Goal: Task Accomplishment & Management: Use online tool/utility

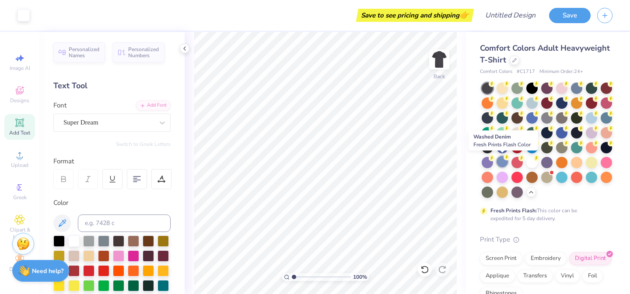
click at [502, 165] on div at bounding box center [501, 161] width 11 height 11
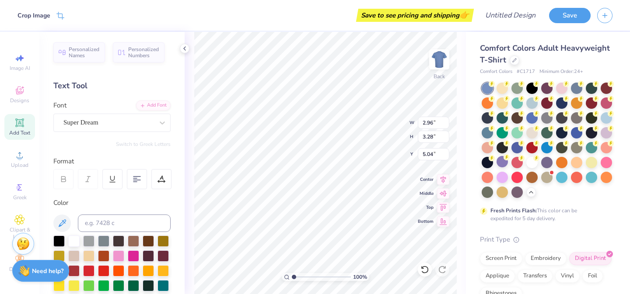
type input "2.96"
type input "3.28"
type input "7.59"
type input "11.58"
type input "1.63"
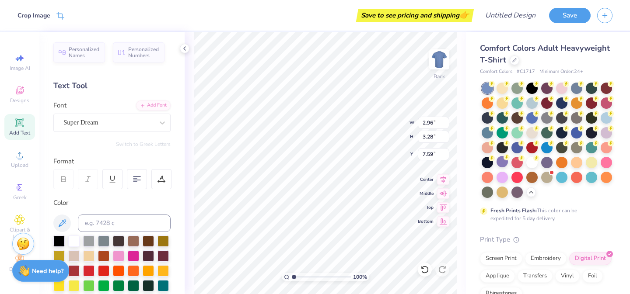
type input "3.00"
type textarea "CH LD LIFE"
type input "2.17"
type input "9.22"
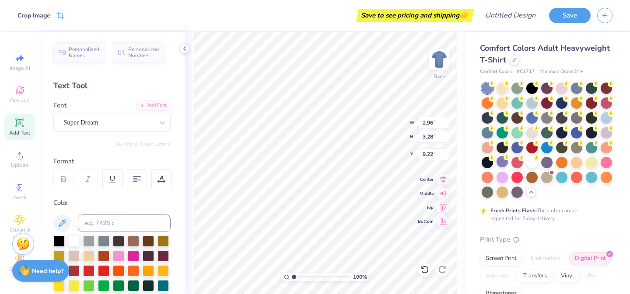
type input "13.67"
type input "1.63"
type input "3.00"
type textarea "CH LD LIFe"
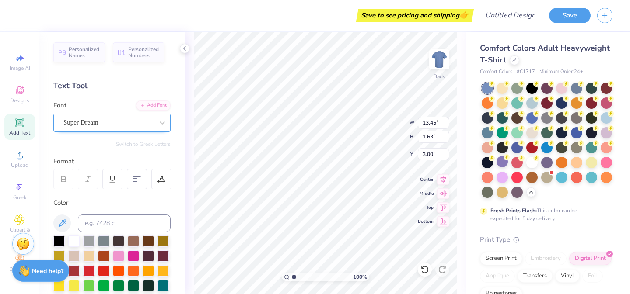
type textarea "CHILD LIFE"
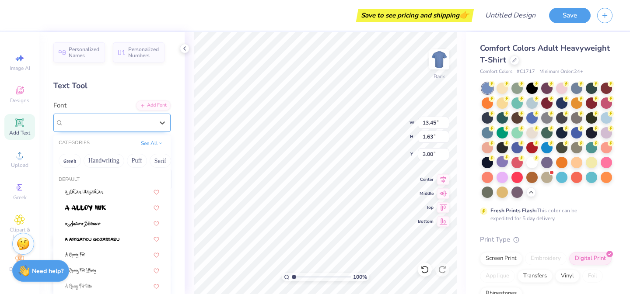
click at [100, 125] on div "Super Dream" at bounding box center [109, 123] width 92 height 14
click at [108, 223] on div at bounding box center [112, 223] width 94 height 9
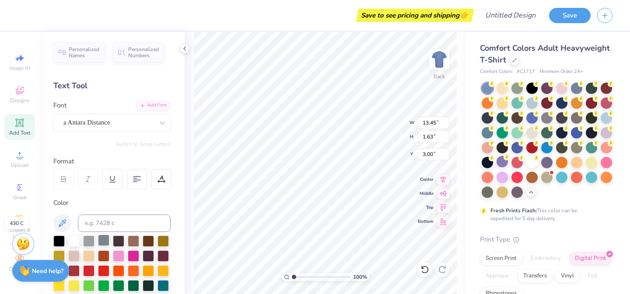
click at [105, 242] on div at bounding box center [103, 240] width 11 height 11
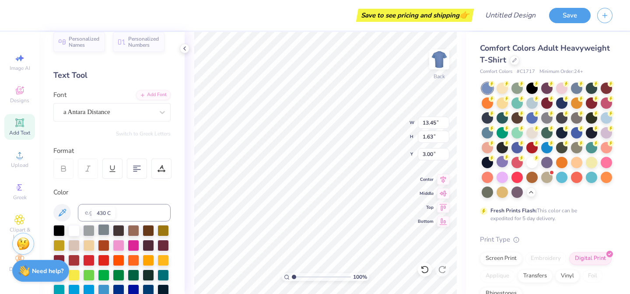
scroll to position [10, 0]
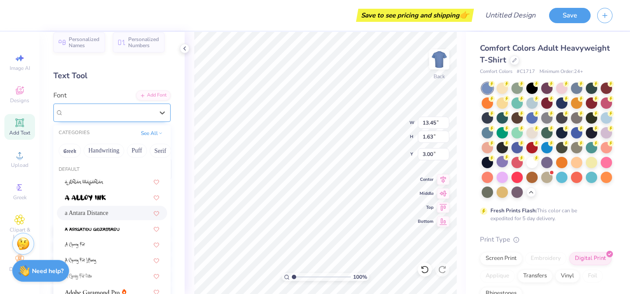
click at [95, 108] on div "a Antara Distance" at bounding box center [109, 113] width 92 height 14
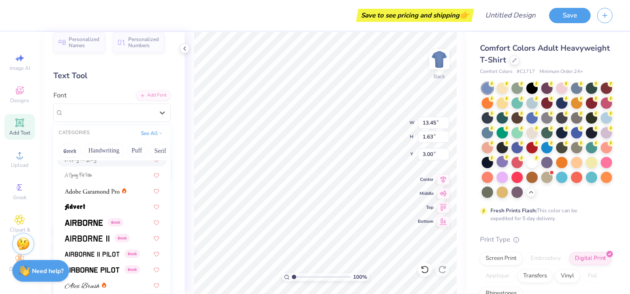
scroll to position [101, 0]
click at [90, 222] on img at bounding box center [84, 222] width 38 height 6
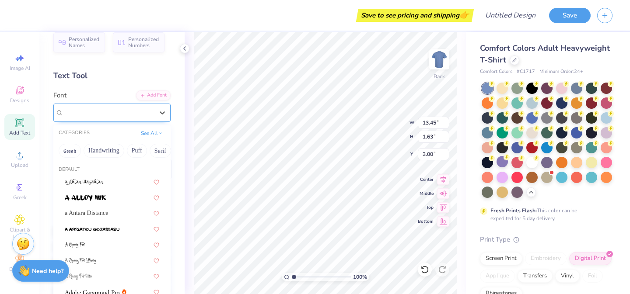
click at [132, 114] on div "Airborne Greek" at bounding box center [109, 113] width 92 height 14
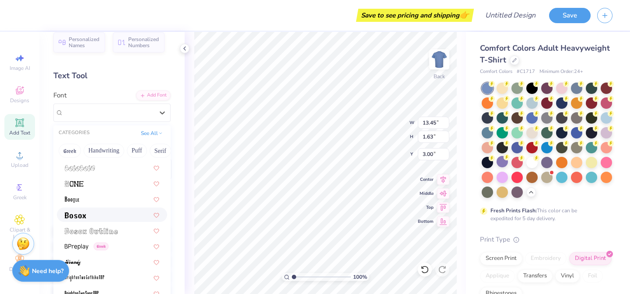
scroll to position [551, 0]
click at [103, 212] on div at bounding box center [112, 212] width 94 height 9
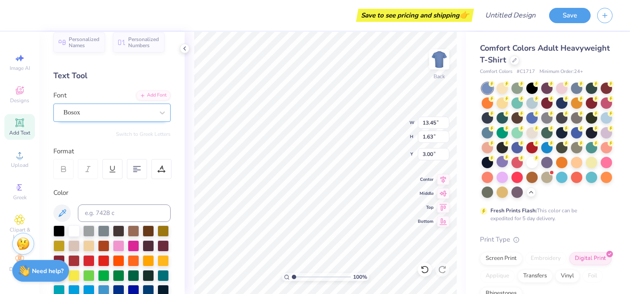
click at [76, 115] on div "Bosox" at bounding box center [109, 113] width 92 height 14
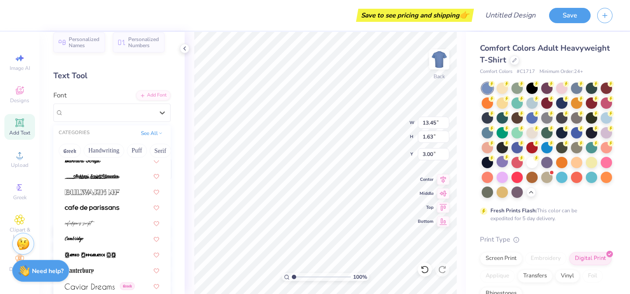
scroll to position [847, 0]
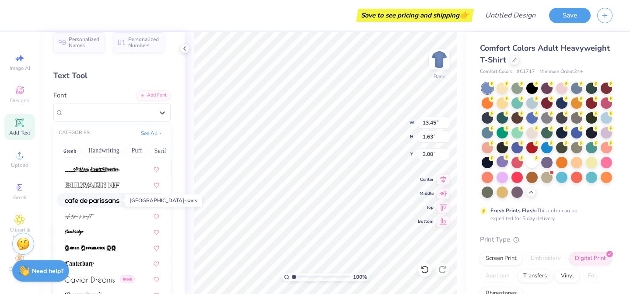
click at [100, 203] on img at bounding box center [92, 201] width 55 height 6
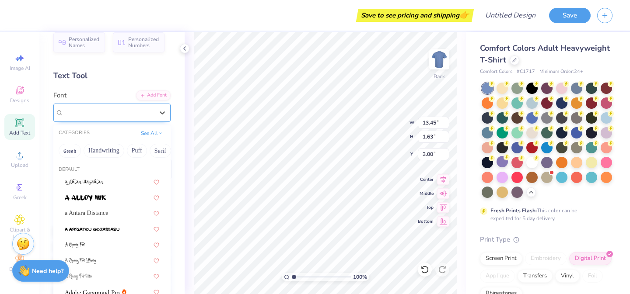
click at [89, 110] on div "[GEOGRAPHIC_DATA]-sans" at bounding box center [109, 113] width 92 height 14
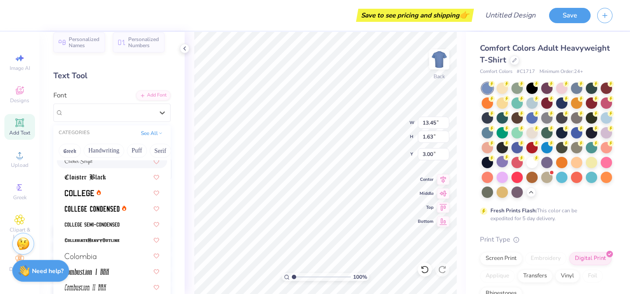
scroll to position [1124, 0]
click at [110, 212] on div at bounding box center [112, 207] width 110 height 14
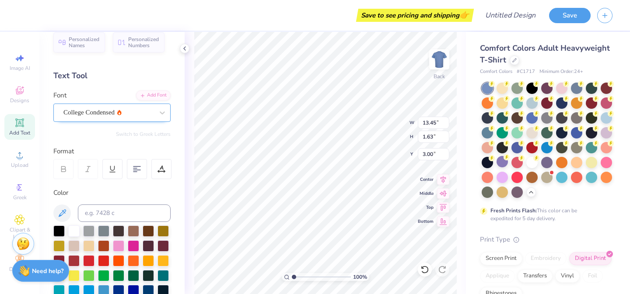
click at [90, 117] on div at bounding box center [108, 113] width 90 height 12
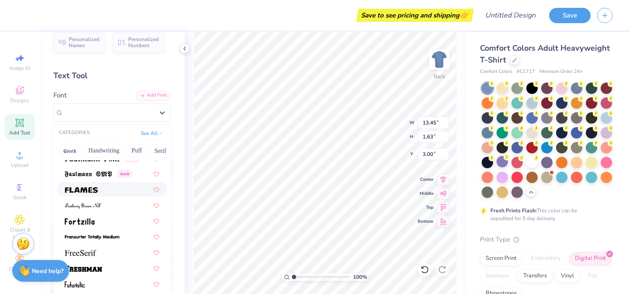
scroll to position [1890, 0]
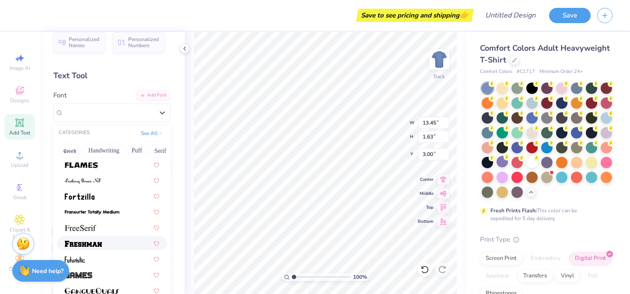
click at [105, 247] on div at bounding box center [112, 243] width 94 height 9
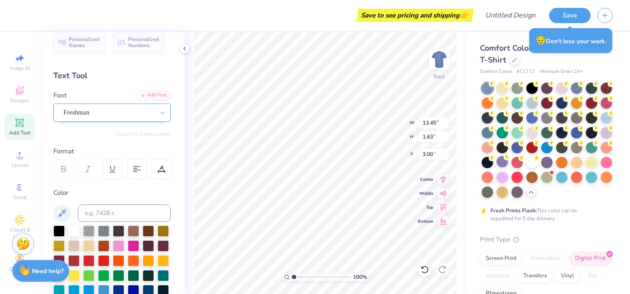
click at [96, 115] on div "Freshman" at bounding box center [109, 113] width 92 height 14
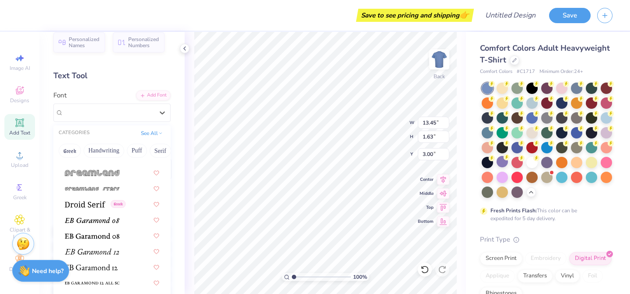
scroll to position [1858, 0]
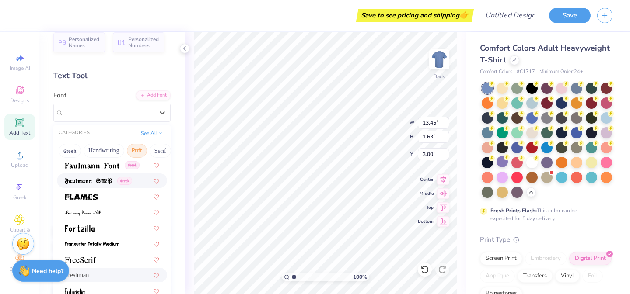
click at [135, 151] on button "Puff" at bounding box center [137, 151] width 20 height 14
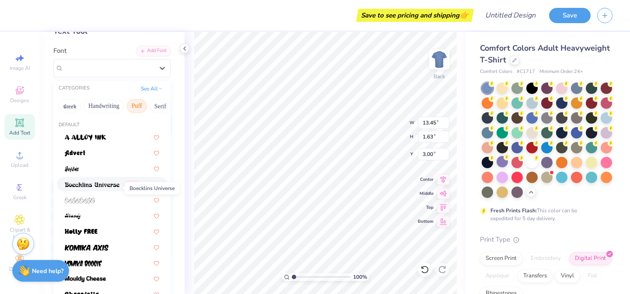
scroll to position [56, 0]
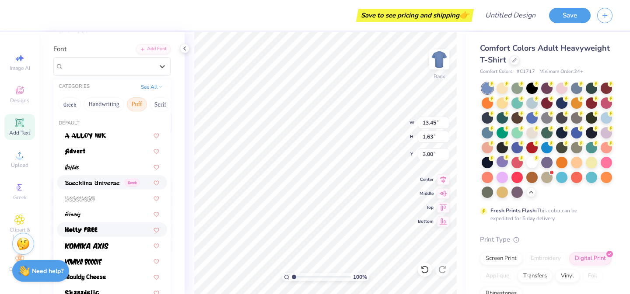
click at [115, 230] on div at bounding box center [112, 229] width 94 height 9
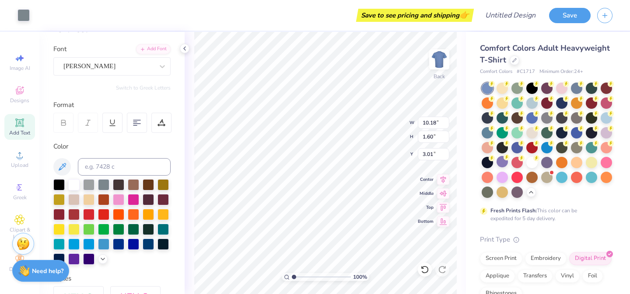
type input "3.00"
click at [71, 184] on div at bounding box center [73, 183] width 11 height 11
click at [53, 186] on div at bounding box center [58, 183] width 11 height 11
type input "9.48"
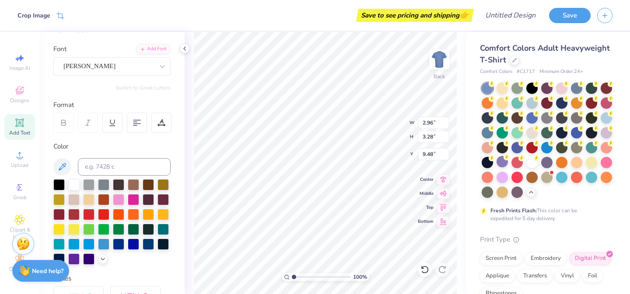
type input "10.18"
type input "1.60"
type input "3.00"
type input "2.96"
type input "3.28"
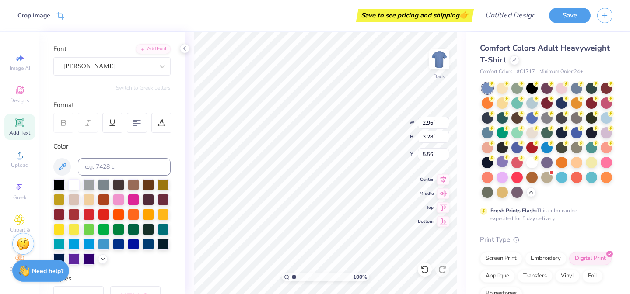
type input "5.30"
type input "5.28"
type input "6.93"
type input "10.18"
type input "1.60"
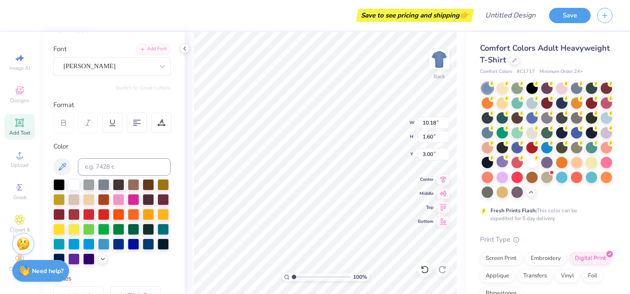
type input "4.17"
type input "2.96"
type input "3.28"
type input "6.05"
type input "10.18"
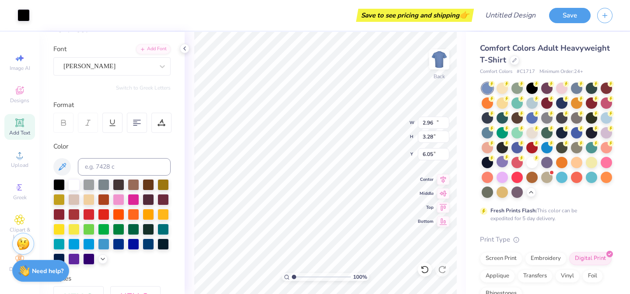
type input "1.60"
type input "4.17"
click at [76, 184] on div at bounding box center [73, 183] width 11 height 11
click at [59, 185] on div at bounding box center [58, 183] width 11 height 11
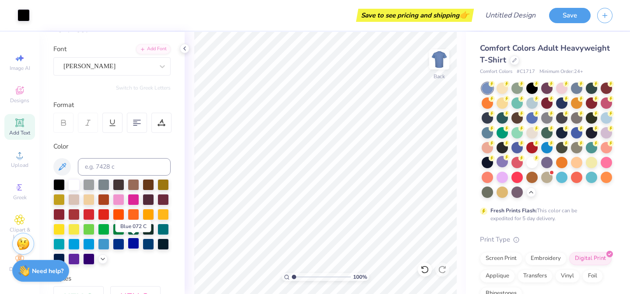
click at [131, 244] on div at bounding box center [133, 243] width 11 height 11
click at [59, 181] on div at bounding box center [58, 183] width 11 height 11
type input "3.00"
type input "2.96"
type input "3.28"
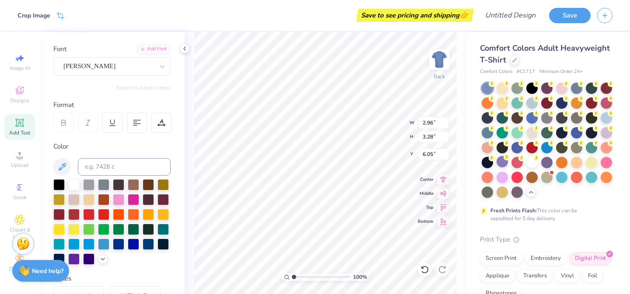
type input "2.45"
type textarea "CHILD LIFE"
type input "3.00"
type input "2.96"
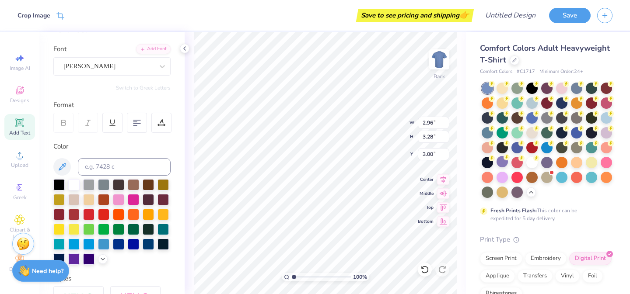
type input "3.28"
type input "4.84"
click at [104, 70] on div "[PERSON_NAME]" at bounding box center [109, 66] width 92 height 14
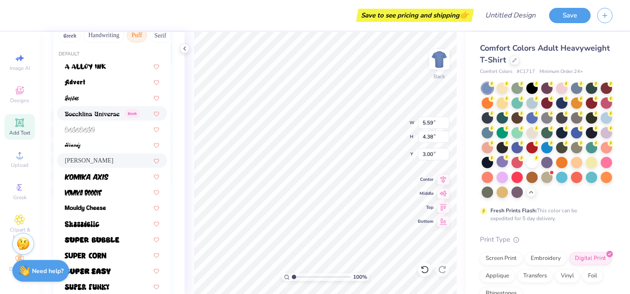
scroll to position [126, 0]
click at [112, 234] on span at bounding box center [92, 238] width 55 height 9
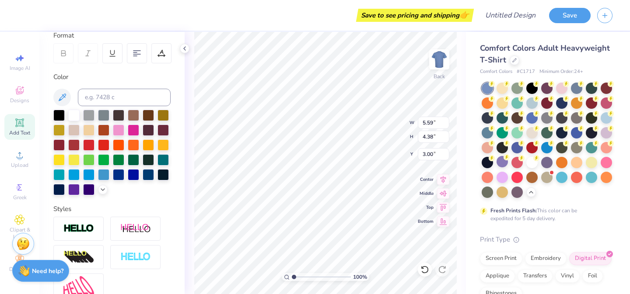
scroll to position [0, 0]
type input "5.19"
type input "2.97"
type input "3.29"
type input "4.79"
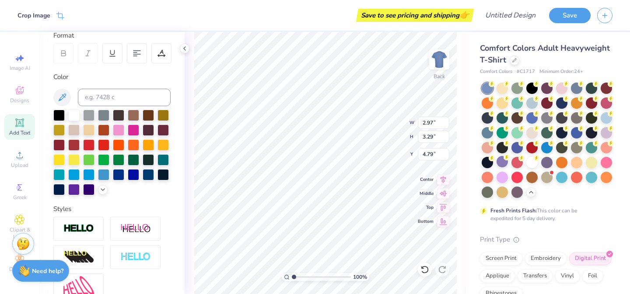
type input "4.83"
type input "4.90"
click at [501, 89] on div at bounding box center [501, 87] width 11 height 11
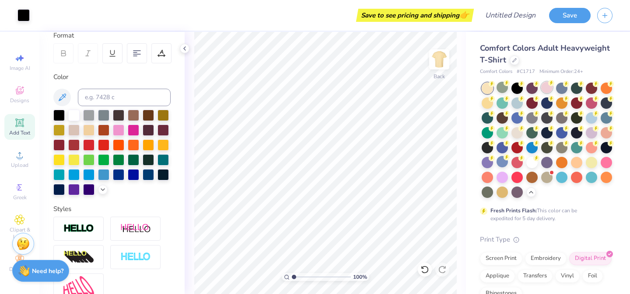
click at [494, 83] on circle at bounding box center [491, 84] width 6 height 6
click at [513, 104] on div at bounding box center [516, 102] width 11 height 11
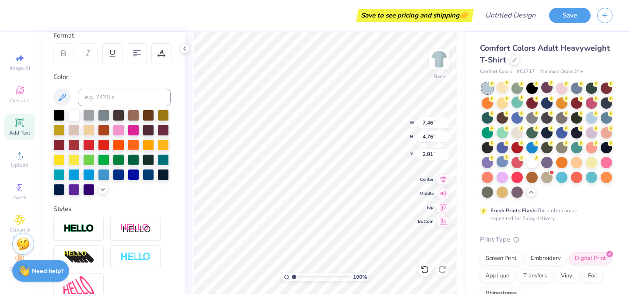
type input "3.00"
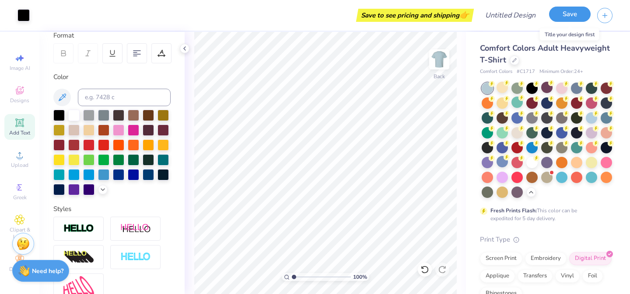
click at [560, 14] on button "Save" at bounding box center [570, 14] width 42 height 15
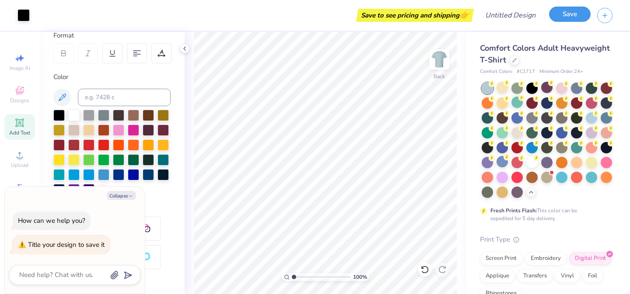
click at [560, 17] on button "Save" at bounding box center [570, 14] width 42 height 15
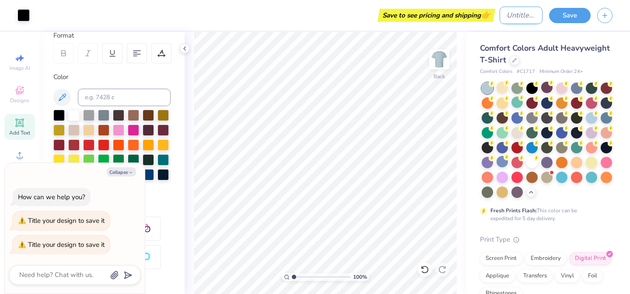
type textarea "x"
click at [503, 18] on input "Design Title" at bounding box center [520, 15] width 43 height 17
type input "C"
type textarea "x"
type input "CH"
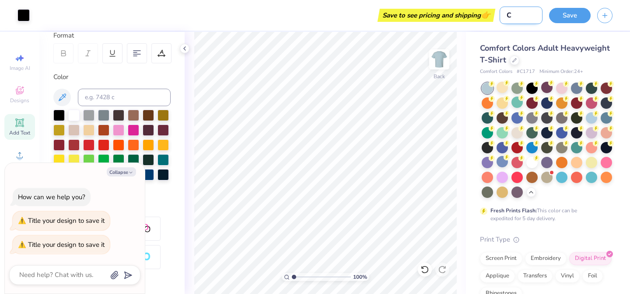
type textarea "x"
type input "CHI"
type textarea "x"
type input "CHIL"
type textarea "x"
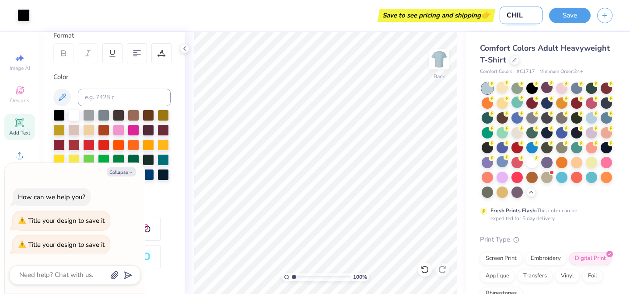
type input "CHI"
type textarea "x"
type input "CH"
type textarea "x"
type input "CHL"
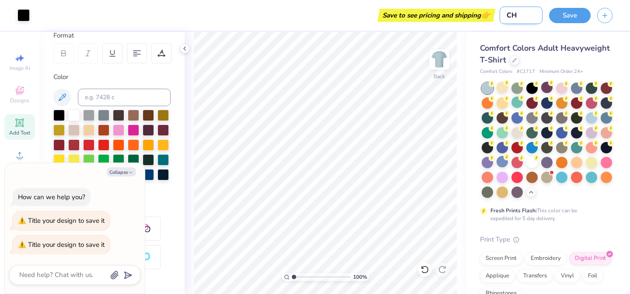
type textarea "x"
type input "CH"
type textarea "x"
type input "C"
type textarea "x"
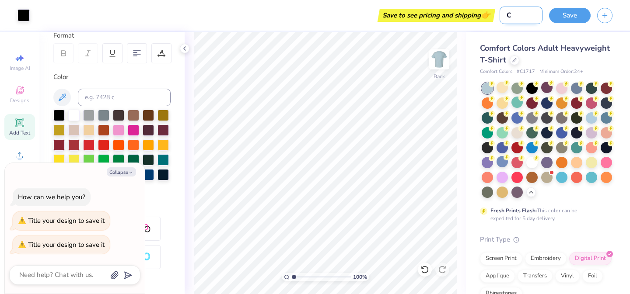
type input "CL"
type textarea "x"
type input "CLS"
type textarea "x"
type input "CLSA"
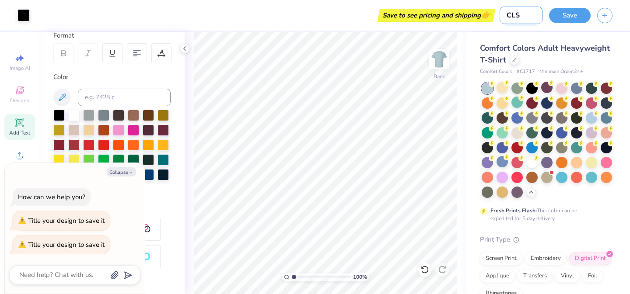
type textarea "x"
type input "CLSA"
type textarea "x"
type input "CLSA m"
type textarea "x"
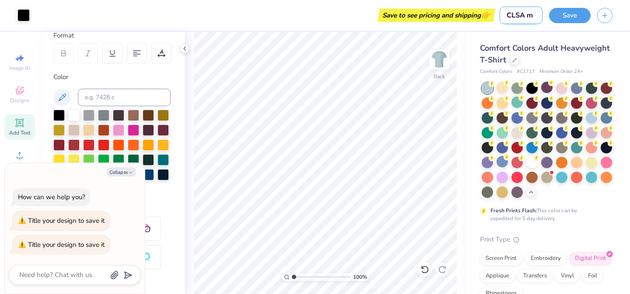
type input "CLSA me"
type textarea "x"
type input "CLSA mer"
type textarea "x"
type input "CLSA merc"
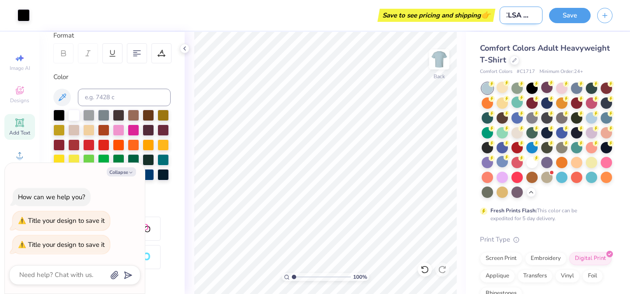
type textarea "x"
type input "CLSA merch"
type textarea "x"
type input "CLSA merch"
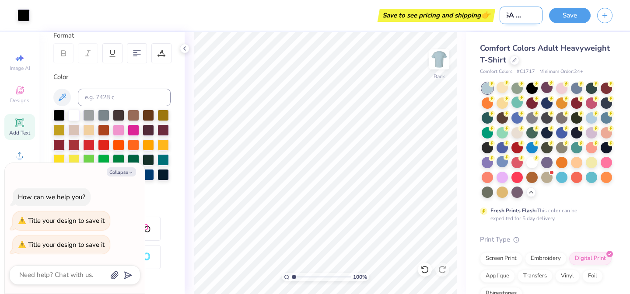
type textarea "x"
type input "CLSA merch t"
type textarea "x"
type input "CLSA merch te"
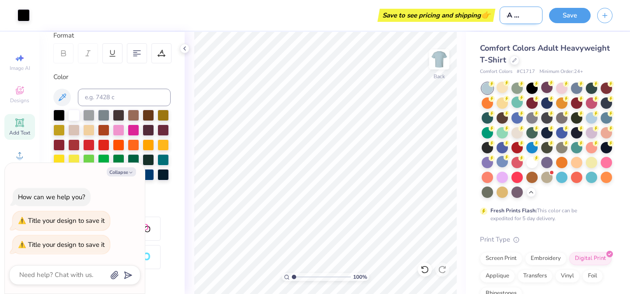
type textarea "x"
type input "CLSA merch [PERSON_NAME]"
type textarea "x"
type input "CLSA merch [PERSON_NAME]"
type textarea "x"
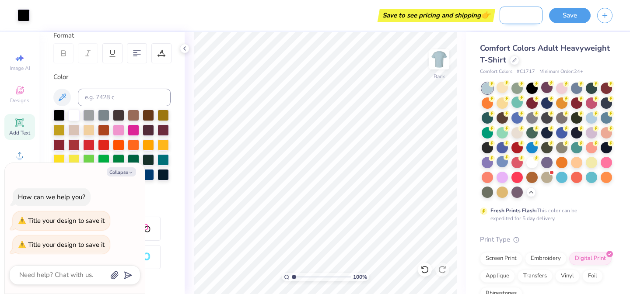
type input "CLSA merch teddy"
type textarea "x"
type input "CLSA merch teddy"
type textarea "x"
type input "CLSA merch teddy b"
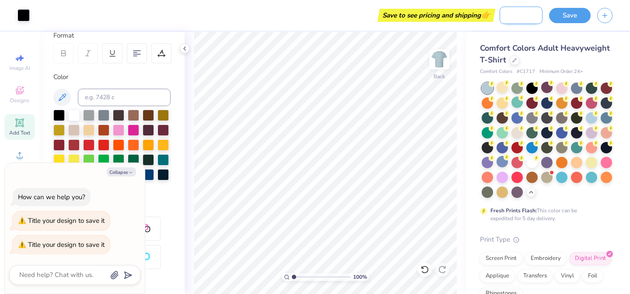
type textarea "x"
type input "CLSA merch teddy br"
type textarea "x"
type input "CLSA merch teddy b"
type textarea "x"
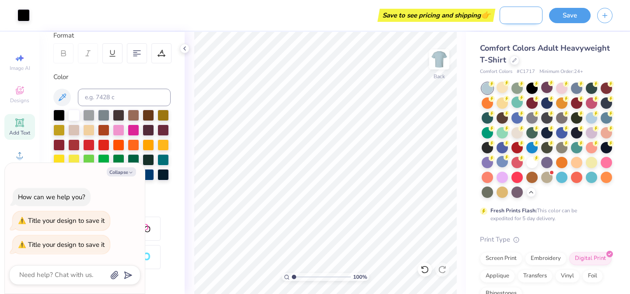
type input "CLSA merch teddy be"
type textarea "x"
type input "CLSA merch [PERSON_NAME]"
type textarea "x"
type input "CLSA merch teddy bear"
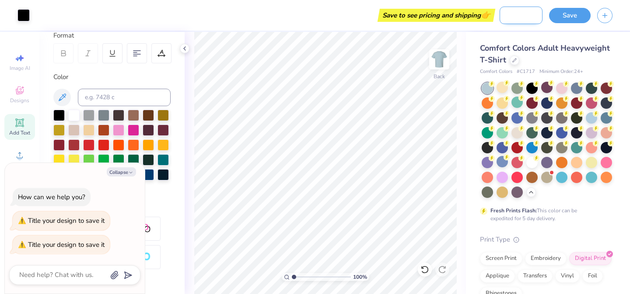
type textarea "x"
type input "CLSA merch teddy bear"
click at [572, 14] on button "Save" at bounding box center [570, 14] width 42 height 15
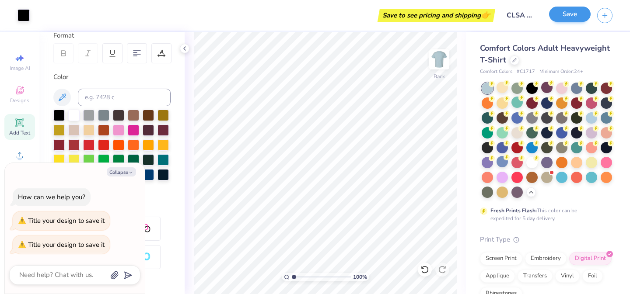
type textarea "x"
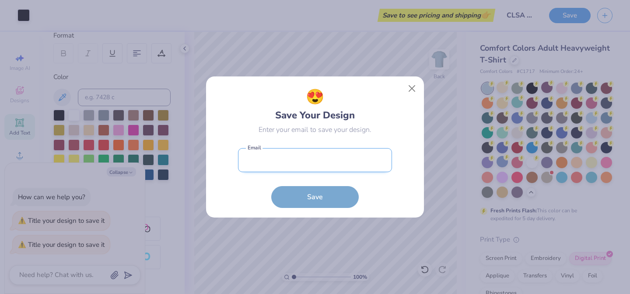
click at [308, 158] on input "email" at bounding box center [315, 160] width 154 height 24
type input "[PERSON_NAME][EMAIL_ADDRESS][PERSON_NAME][DOMAIN_NAME]"
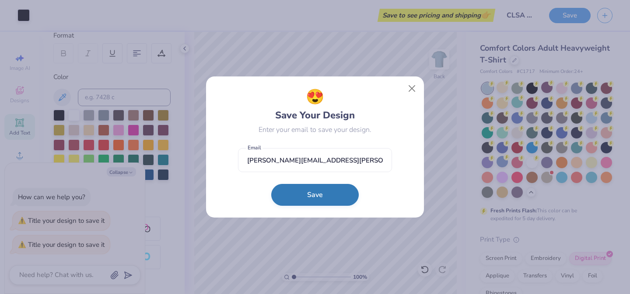
click at [318, 194] on button "Save" at bounding box center [314, 195] width 87 height 22
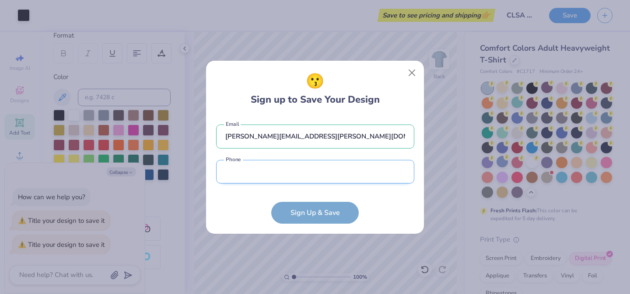
click at [303, 179] on input "tel" at bounding box center [315, 172] width 198 height 24
type input "[PHONE_NUMBER]"
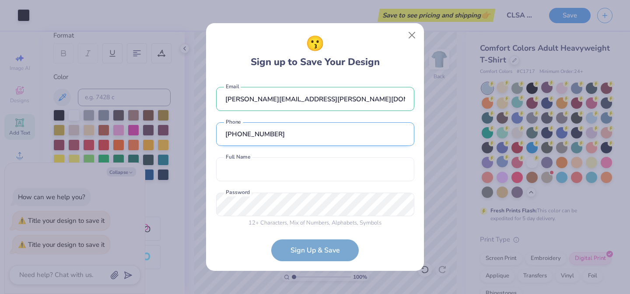
scroll to position [7, 0]
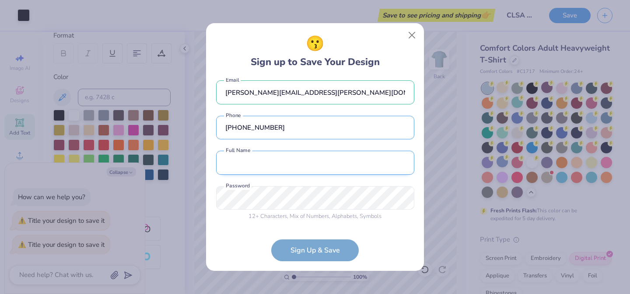
type textarea "x"
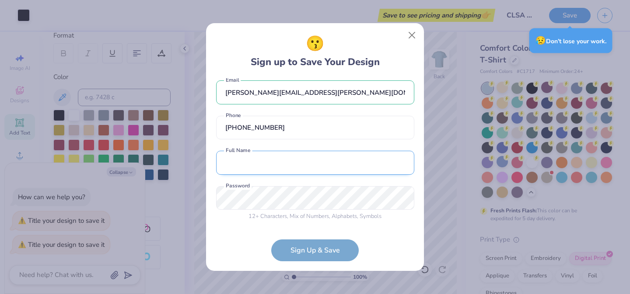
click at [271, 167] on input "text" at bounding box center [315, 163] width 198 height 24
type input "[PERSON_NAME]"
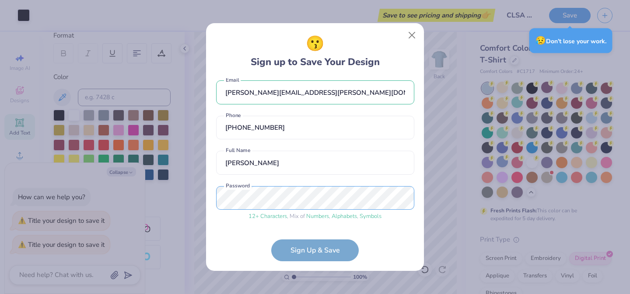
scroll to position [40, 0]
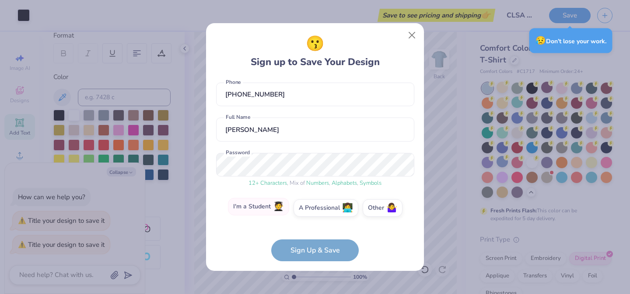
click at [271, 209] on label "I'm a Student 🧑‍🎓" at bounding box center [258, 206] width 61 height 17
click at [312, 247] on input "I'm a Student 🧑‍🎓" at bounding box center [315, 250] width 6 height 6
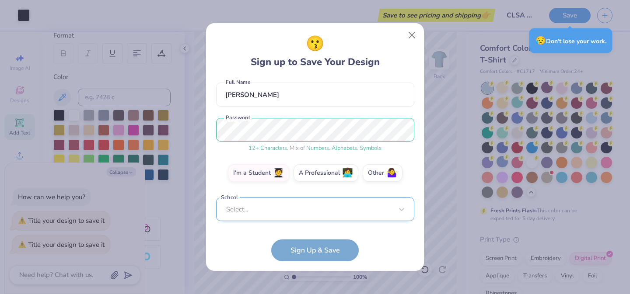
click at [307, 222] on div "Select..." at bounding box center [315, 210] width 198 height 24
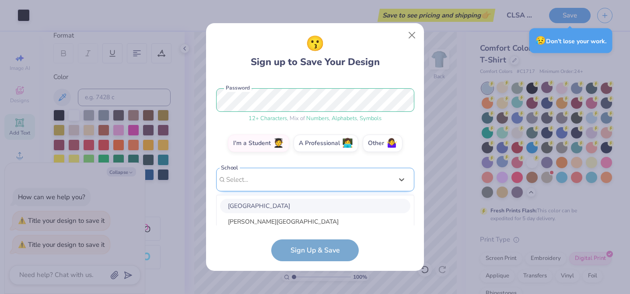
type textarea "x"
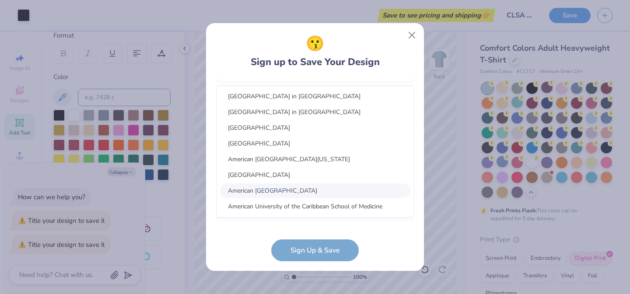
scroll to position [104, 0]
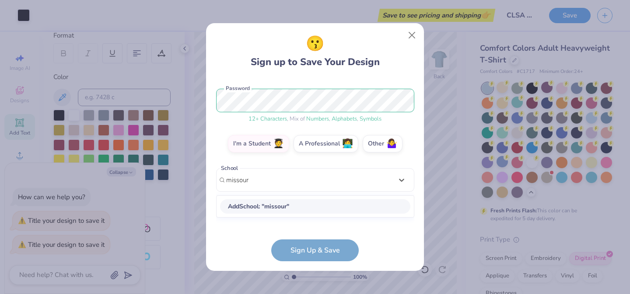
type input "[US_STATE]"
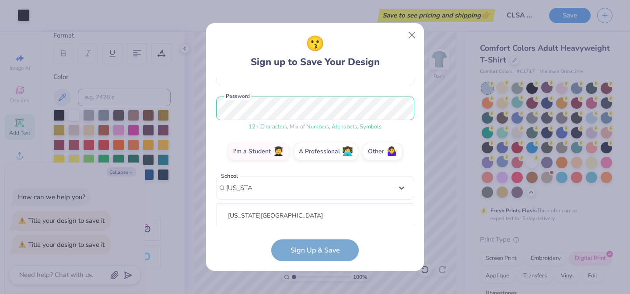
scroll to position [41, 0]
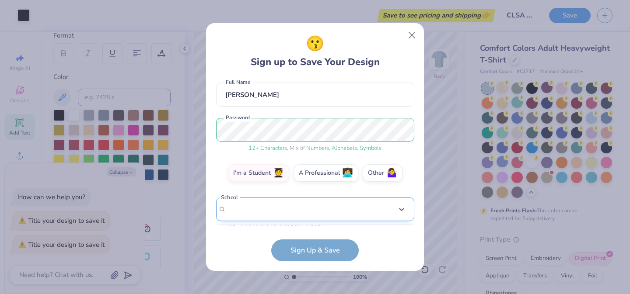
click at [287, 186] on div "[PERSON_NAME][EMAIL_ADDRESS][PERSON_NAME][DOMAIN_NAME] Email [PHONE_NUMBER] Pho…" at bounding box center [315, 151] width 198 height 147
click at [284, 205] on div "Select..." at bounding box center [315, 210] width 198 height 24
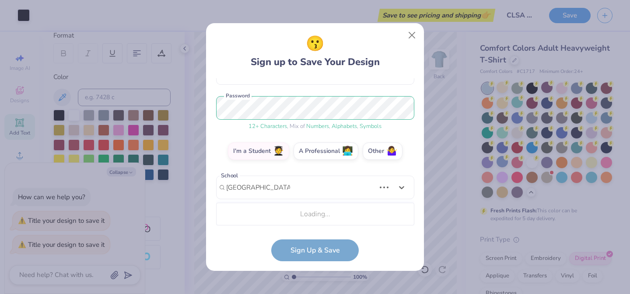
scroll to position [206, 0]
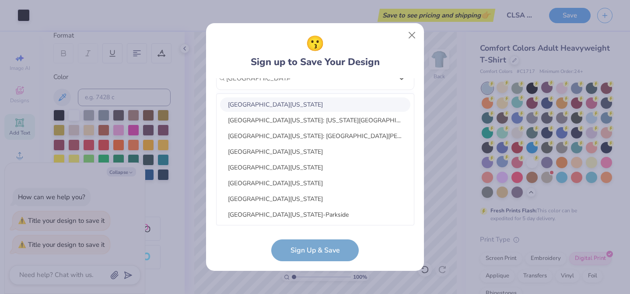
click at [303, 104] on div "[GEOGRAPHIC_DATA][US_STATE]" at bounding box center [315, 104] width 190 height 14
type input "[GEOGRAPHIC_DATA][US_STATE]"
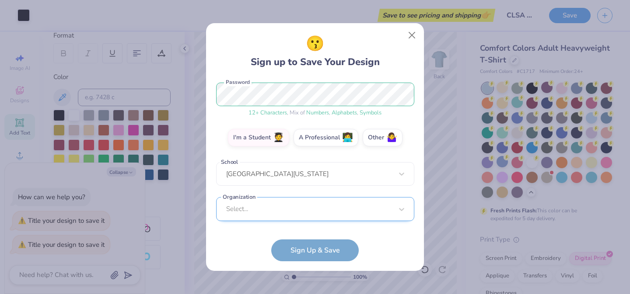
scroll to position [241, 0]
click at [321, 216] on div "Select..." at bounding box center [315, 209] width 198 height 24
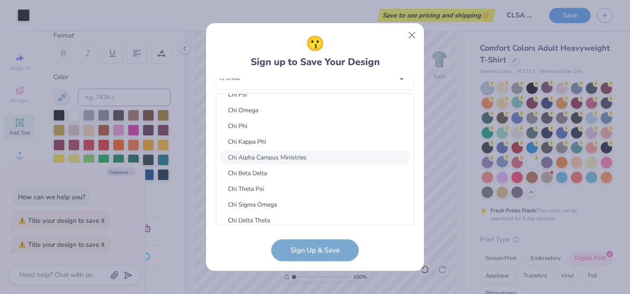
scroll to position [0, 0]
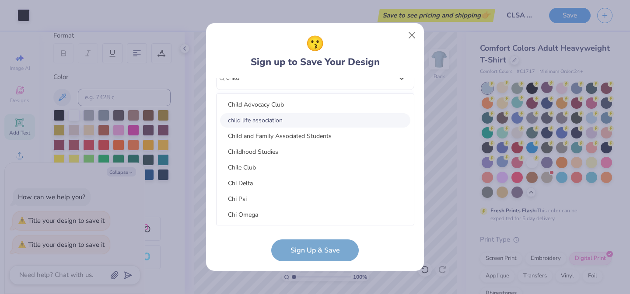
click at [284, 119] on div "child life association" at bounding box center [315, 120] width 190 height 14
type input "child"
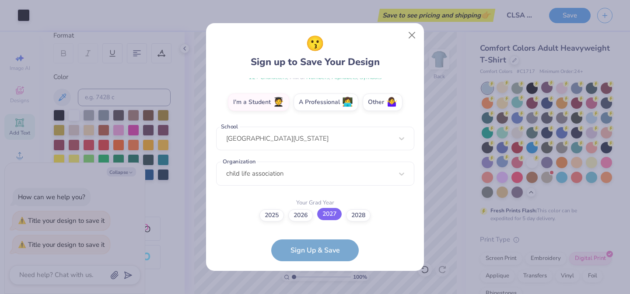
click at [324, 216] on label "2027" at bounding box center [329, 214] width 24 height 12
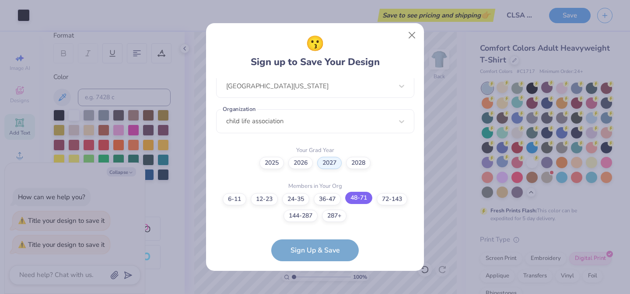
click at [360, 199] on label "48-71" at bounding box center [358, 198] width 27 height 12
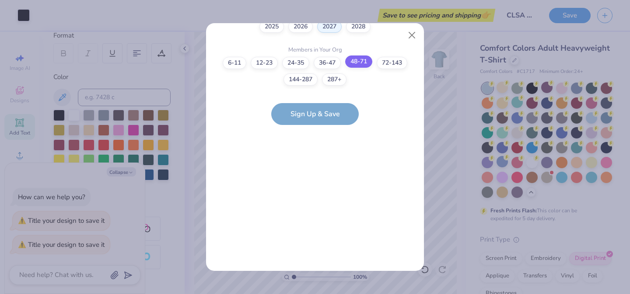
scroll to position [0, 0]
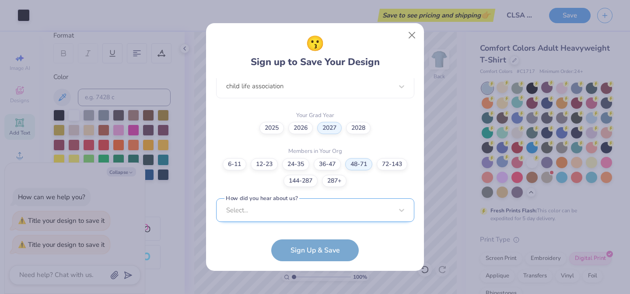
click at [310, 216] on div "Select..." at bounding box center [315, 210] width 198 height 24
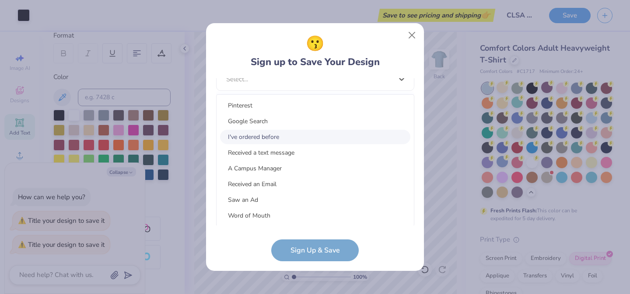
click at [271, 138] on div "I've ordered before" at bounding box center [315, 137] width 190 height 14
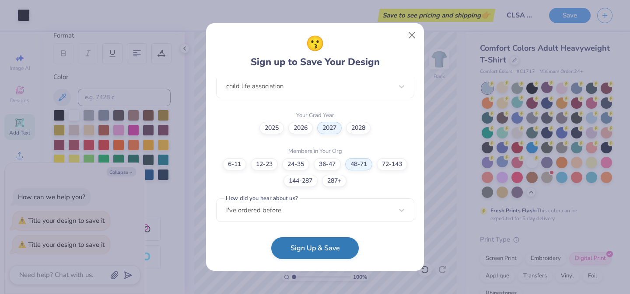
click at [308, 247] on button "Sign Up & Save" at bounding box center [314, 248] width 87 height 22
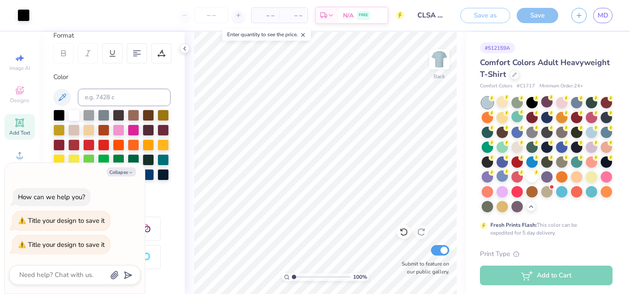
type textarea "x"
click at [583, 17] on button "button" at bounding box center [578, 14] width 15 height 15
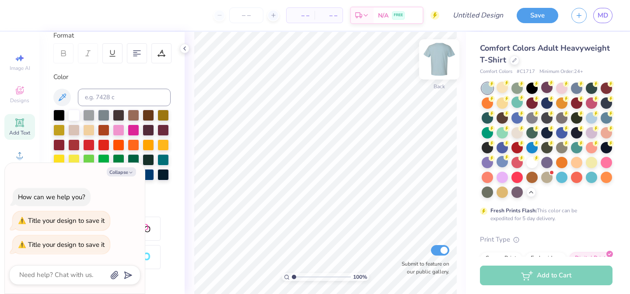
click at [439, 56] on img at bounding box center [438, 59] width 35 height 35
click at [439, 56] on img at bounding box center [438, 59] width 17 height 17
click at [577, 87] on div at bounding box center [576, 87] width 11 height 11
click at [530, 191] on polyline at bounding box center [530, 192] width 3 height 2
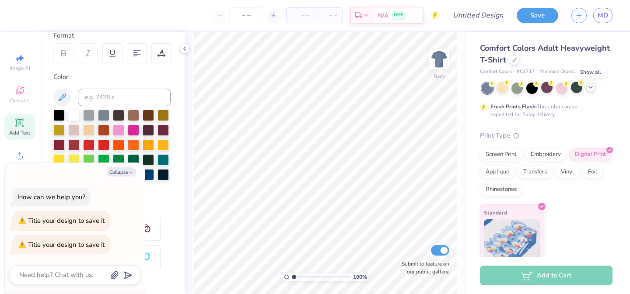
click at [588, 90] on icon at bounding box center [590, 87] width 7 height 7
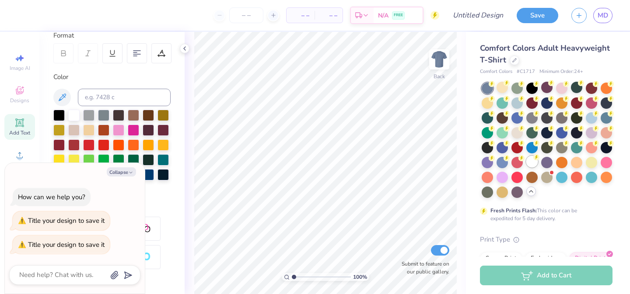
click at [530, 164] on div at bounding box center [531, 161] width 11 height 11
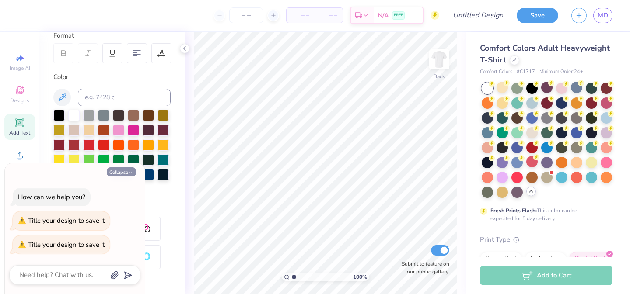
click at [125, 171] on button "Collapse" at bounding box center [121, 171] width 29 height 9
type textarea "x"
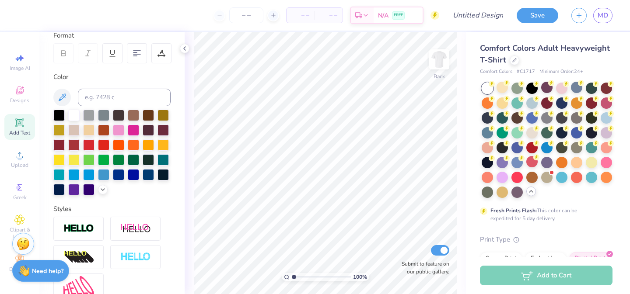
click at [30, 130] on span "Add Text" at bounding box center [19, 132] width 21 height 7
type textarea "Child Life"
type input "3.00"
click at [374, 111] on div "100 % Back W 10.07 10.07 " H 1.62 1.62 " Y 3.00 3.00 " Center Middle Top Bottom…" at bounding box center [324, 163] width 281 height 262
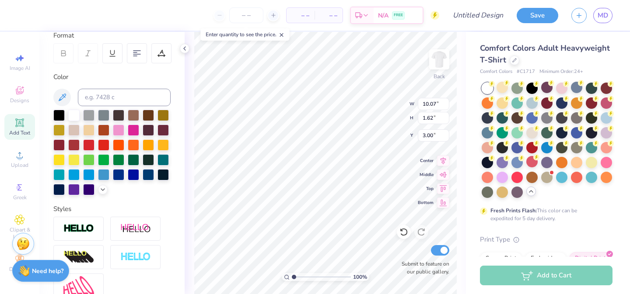
type input "11.54"
type input "1.86"
click at [121, 134] on div at bounding box center [118, 129] width 11 height 11
click at [136, 132] on div at bounding box center [133, 129] width 11 height 11
click at [134, 160] on div at bounding box center [133, 158] width 11 height 11
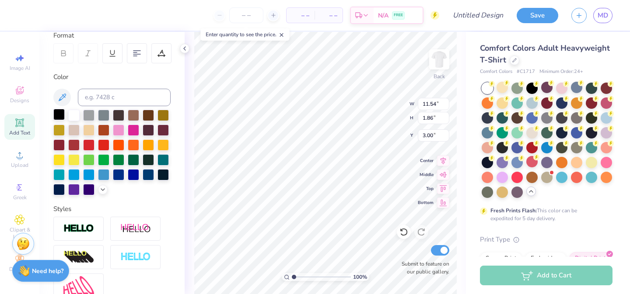
click at [57, 112] on div at bounding box center [58, 114] width 11 height 11
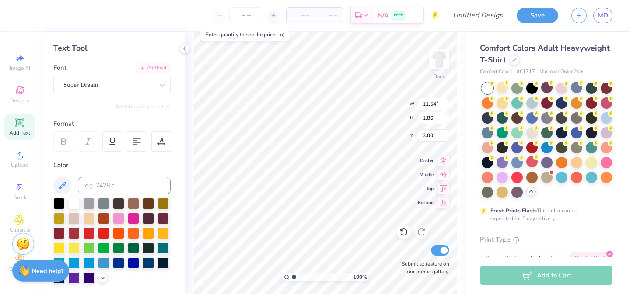
scroll to position [0, 0]
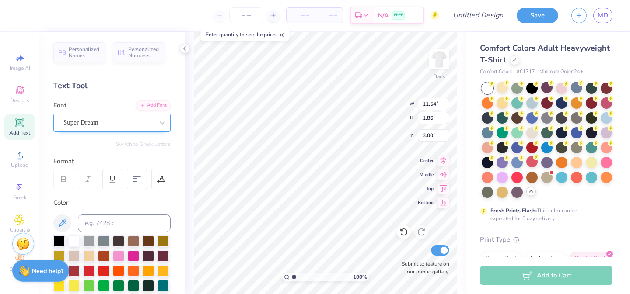
click at [101, 120] on div "Super Dream" at bounding box center [109, 123] width 92 height 14
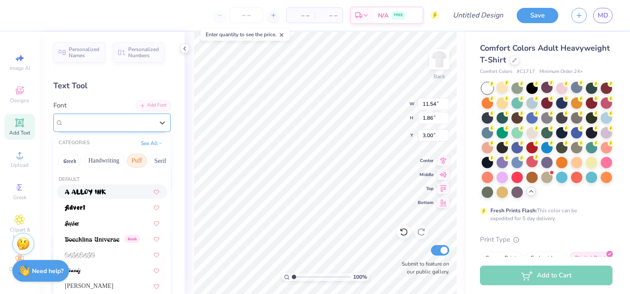
click at [97, 127] on span "Super Dream" at bounding box center [80, 123] width 35 height 10
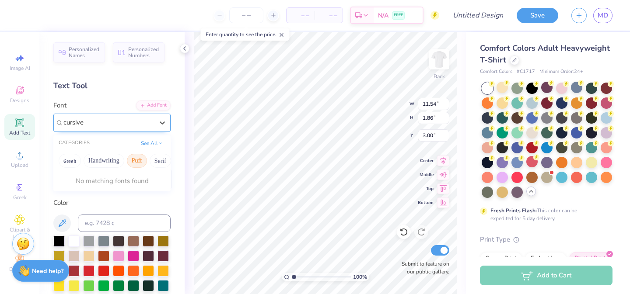
type input "cursive"
click at [153, 143] on button "See All" at bounding box center [151, 142] width 27 height 9
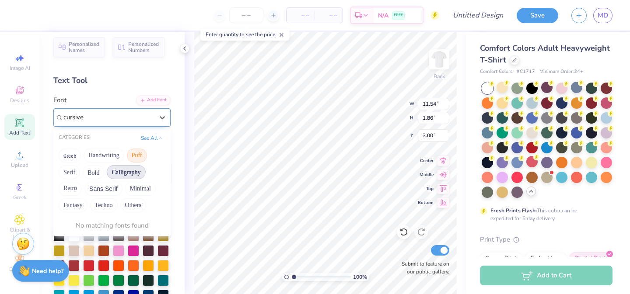
scroll to position [7, 0]
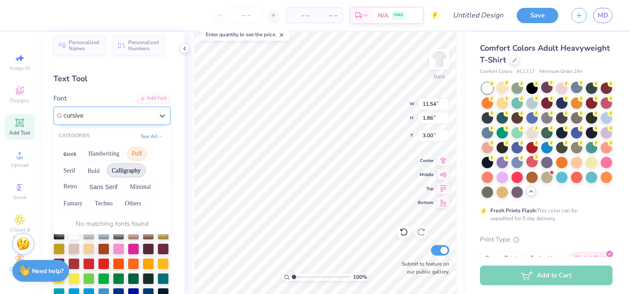
click at [135, 173] on button "Calligraphy" at bounding box center [126, 171] width 38 height 14
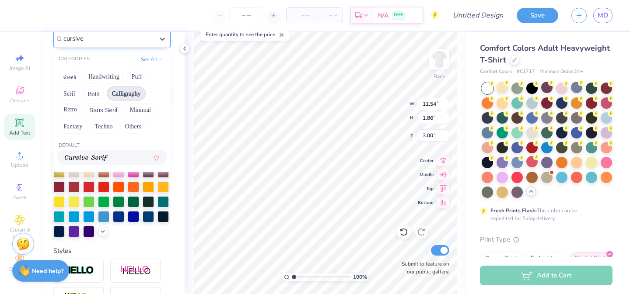
scroll to position [91, 0]
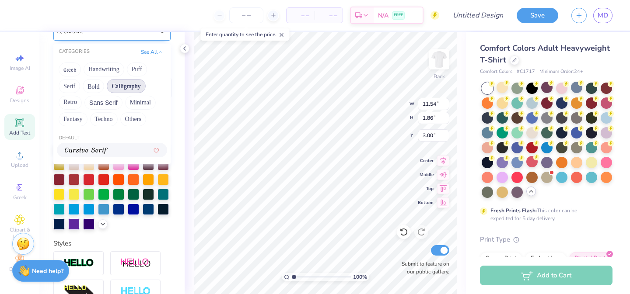
click at [126, 149] on div at bounding box center [112, 150] width 94 height 9
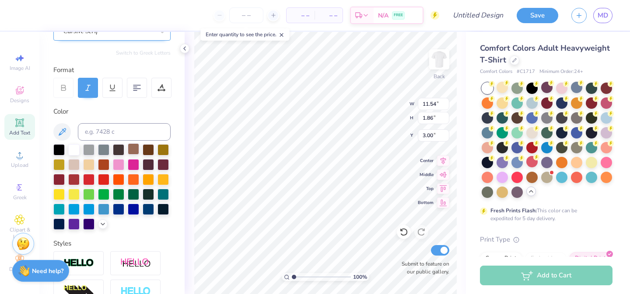
type input "12.54"
type input "2.53"
type input "2.66"
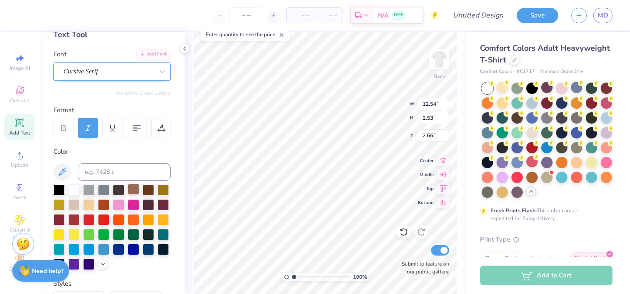
scroll to position [35, 0]
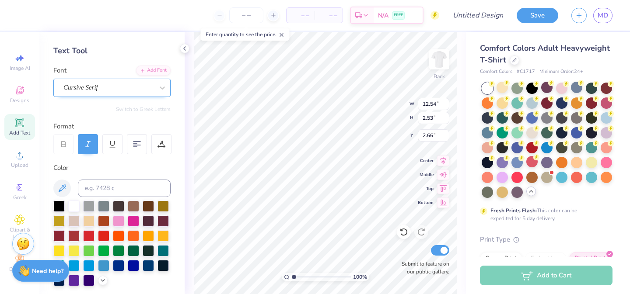
click at [107, 87] on div "Cursive Serif" at bounding box center [109, 88] width 92 height 14
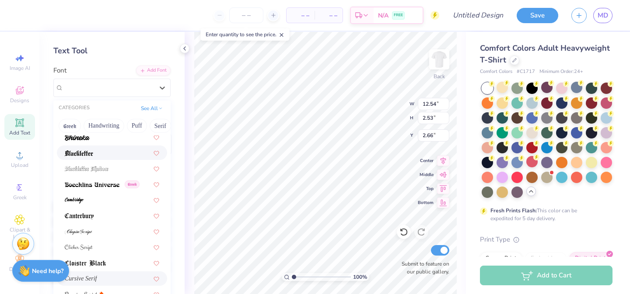
scroll to position [66, 0]
click at [102, 205] on div at bounding box center [112, 200] width 94 height 9
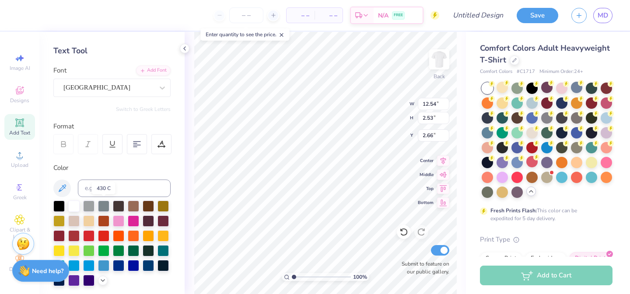
type input "8.81"
type input "3.15"
type input "2.36"
click at [115, 96] on div "[GEOGRAPHIC_DATA]" at bounding box center [111, 88] width 117 height 18
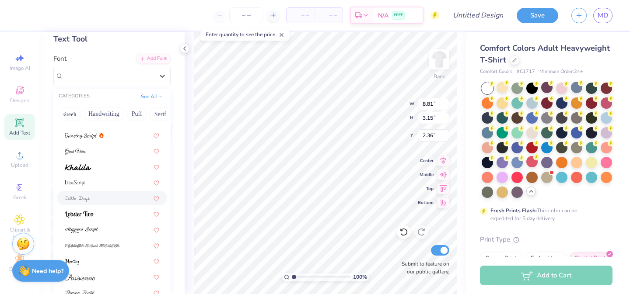
scroll to position [49, 0]
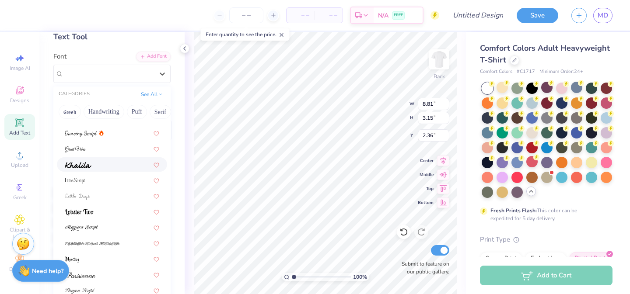
click at [101, 163] on div at bounding box center [112, 164] width 94 height 9
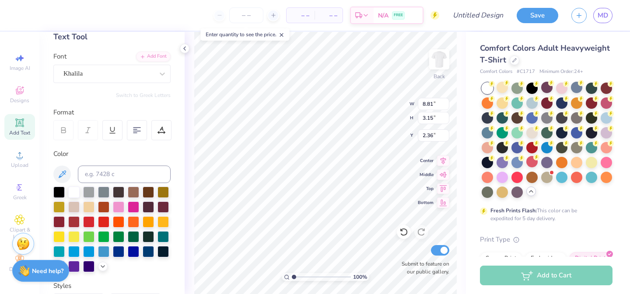
type input "10.89"
type input "2.66"
type input "2.60"
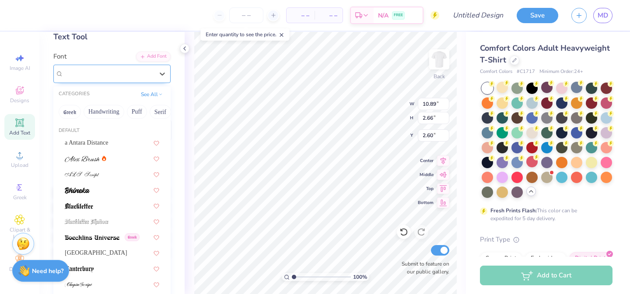
click at [100, 78] on div "Khalila" at bounding box center [109, 74] width 92 height 14
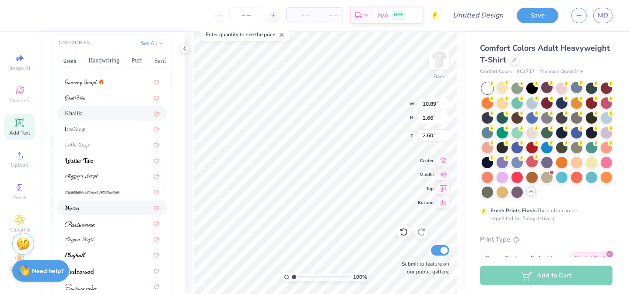
scroll to position [104, 0]
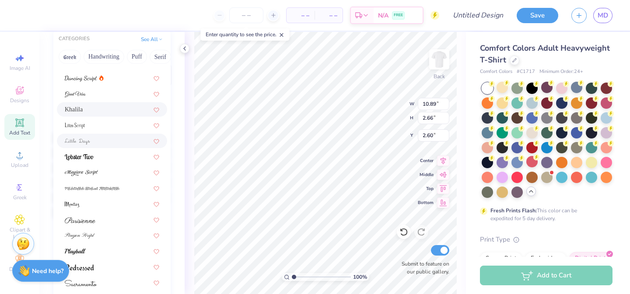
click at [99, 144] on div at bounding box center [112, 140] width 94 height 9
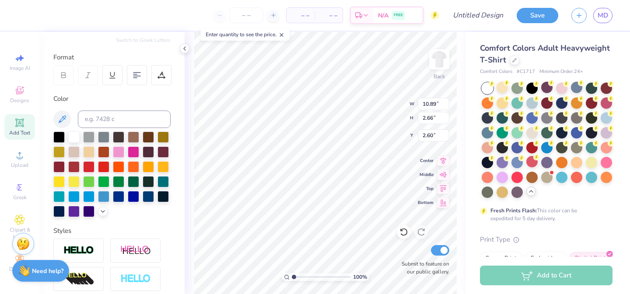
type input "10.83"
type input "2.89"
type input "2.48"
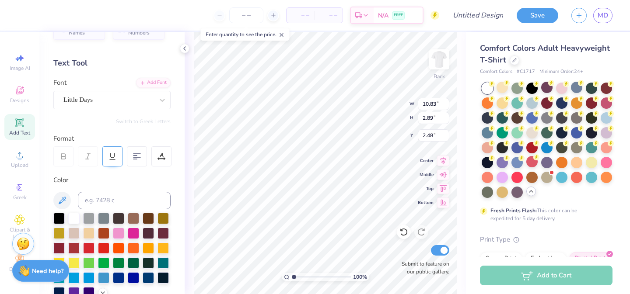
scroll to position [4, 0]
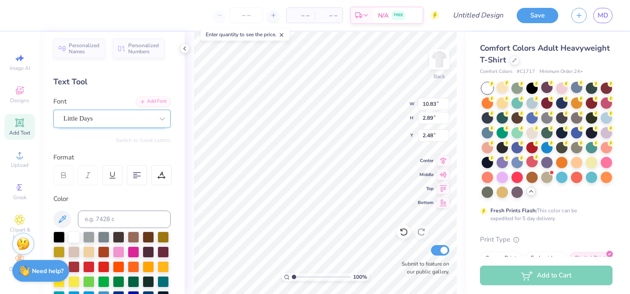
click at [102, 112] on div "Little Days" at bounding box center [109, 119] width 92 height 14
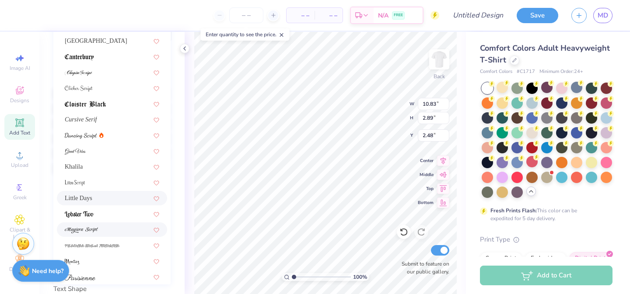
scroll to position [108, 0]
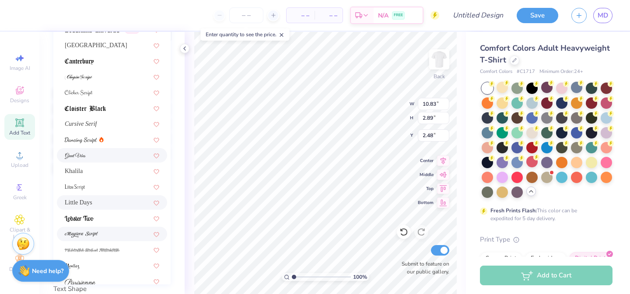
click at [103, 160] on div at bounding box center [112, 155] width 110 height 14
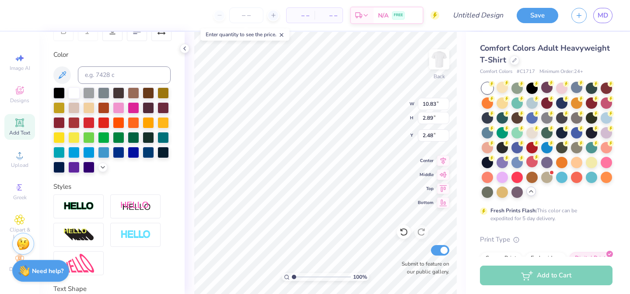
type input "9.00"
type input "3.17"
type input "2.34"
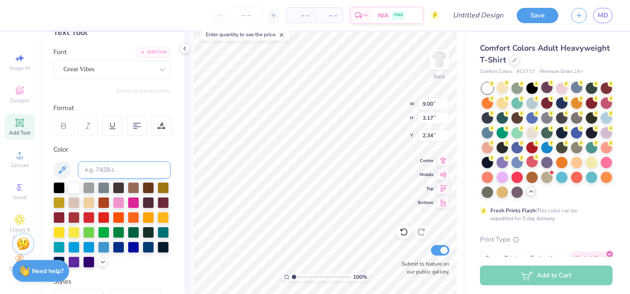
scroll to position [5, 0]
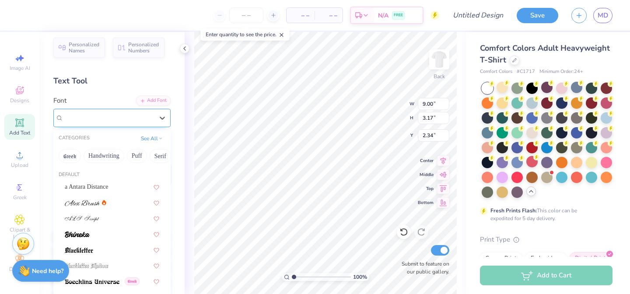
click at [99, 114] on div "Great Vibes" at bounding box center [109, 118] width 92 height 14
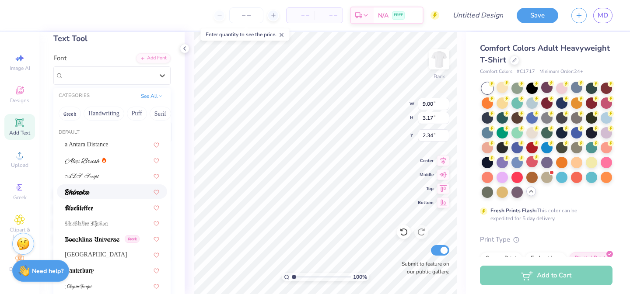
scroll to position [47, 0]
click at [90, 159] on img at bounding box center [82, 161] width 35 height 6
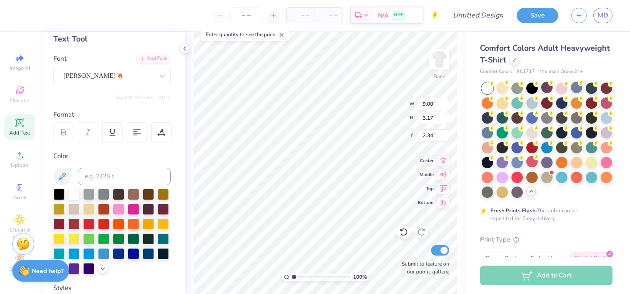
type input "9.66"
type input "2.34"
type input "2.76"
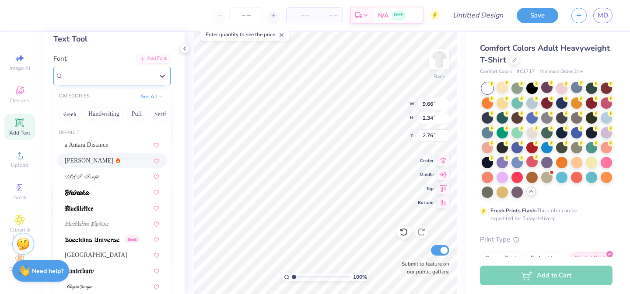
click at [94, 80] on div "[PERSON_NAME]" at bounding box center [109, 76] width 92 height 14
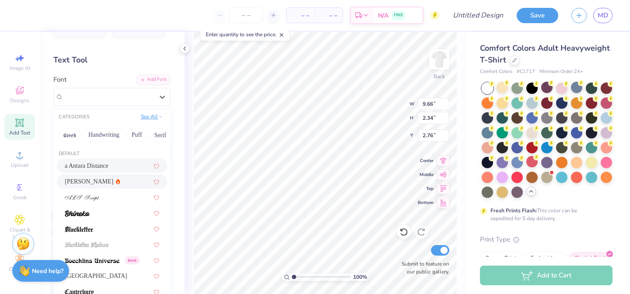
click at [147, 119] on button "See All" at bounding box center [151, 116] width 27 height 9
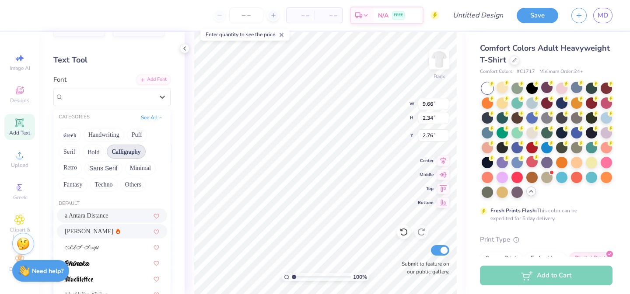
click at [127, 149] on button "Calligraphy" at bounding box center [126, 152] width 38 height 14
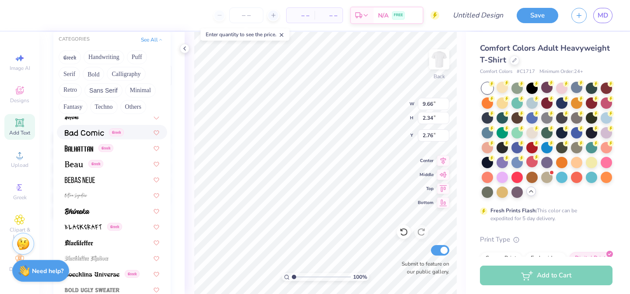
scroll to position [369, 0]
click at [128, 196] on div at bounding box center [112, 194] width 94 height 9
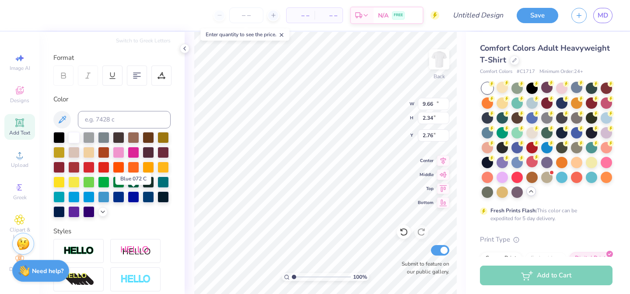
type input "14.17"
type input "5.05"
type input "1.41"
type input "8.63"
type input "3.08"
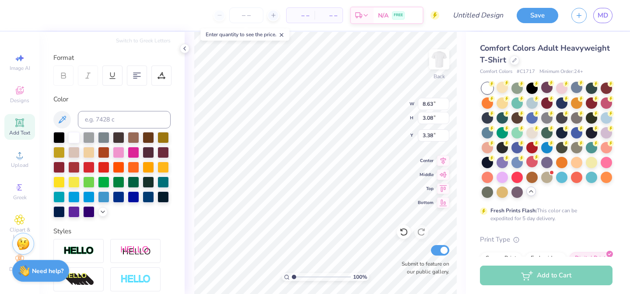
type input "4.61"
click at [67, 77] on icon at bounding box center [63, 76] width 8 height 8
click at [25, 92] on div "Designs" at bounding box center [19, 95] width 31 height 26
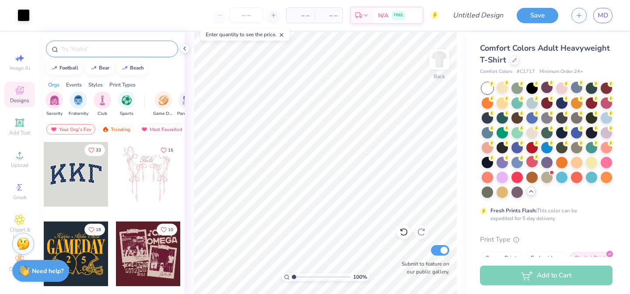
click at [99, 52] on input "text" at bounding box center [116, 49] width 112 height 9
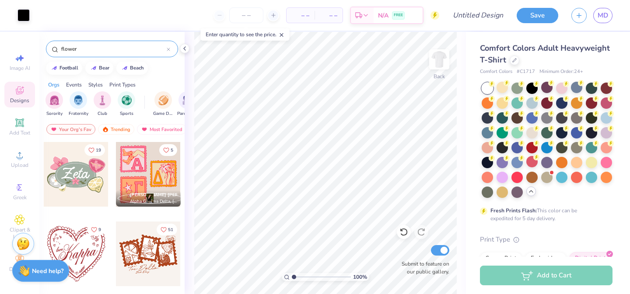
type input "flower"
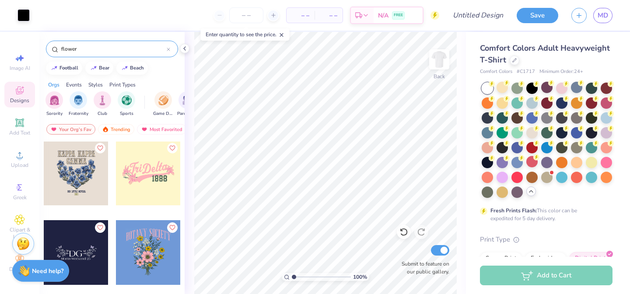
scroll to position [318, 0]
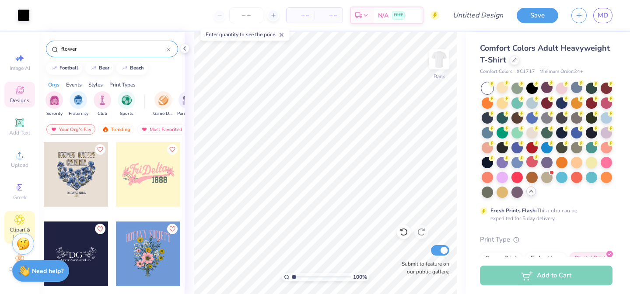
click at [22, 216] on icon at bounding box center [19, 220] width 10 height 10
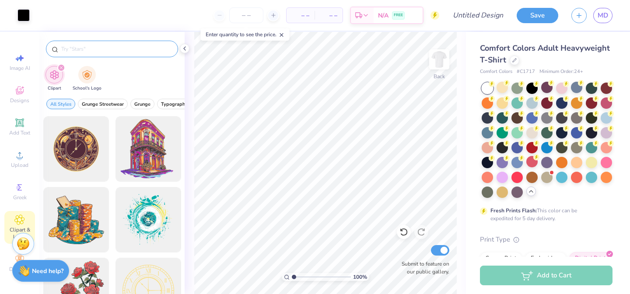
click at [82, 53] on input "text" at bounding box center [116, 49] width 112 height 9
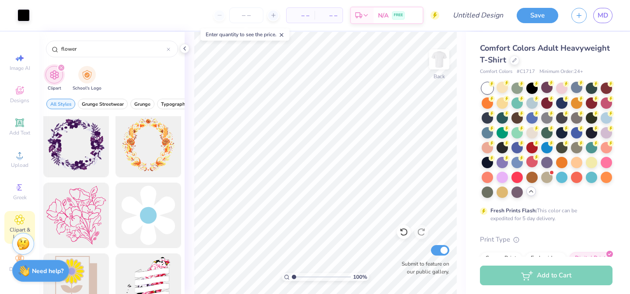
scroll to position [494, 0]
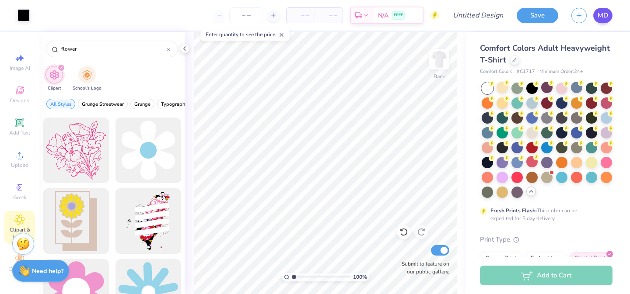
type input "flower"
click at [608, 14] on link "MD" at bounding box center [602, 15] width 19 height 15
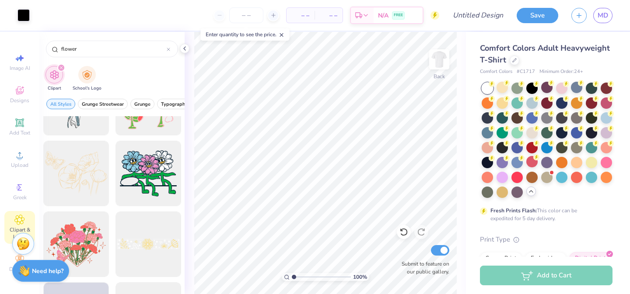
scroll to position [2383, 0]
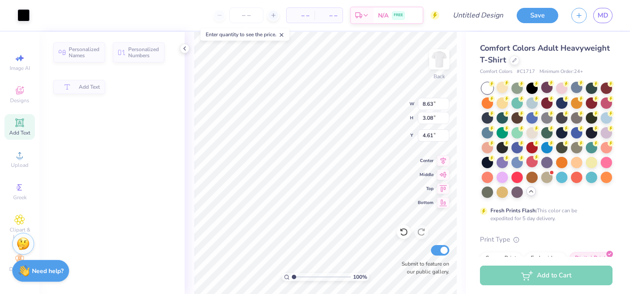
type input "4.62"
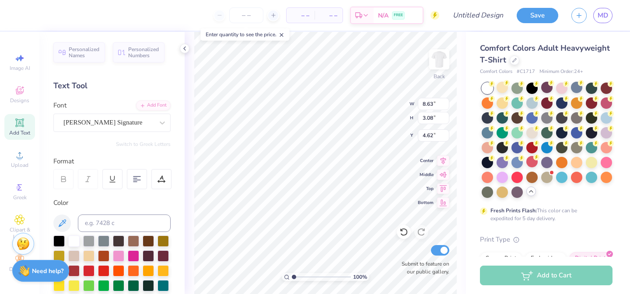
scroll to position [0, 0]
type textarea "Chil Life"
